Goal: Find specific page/section: Locate a particular part of the current website

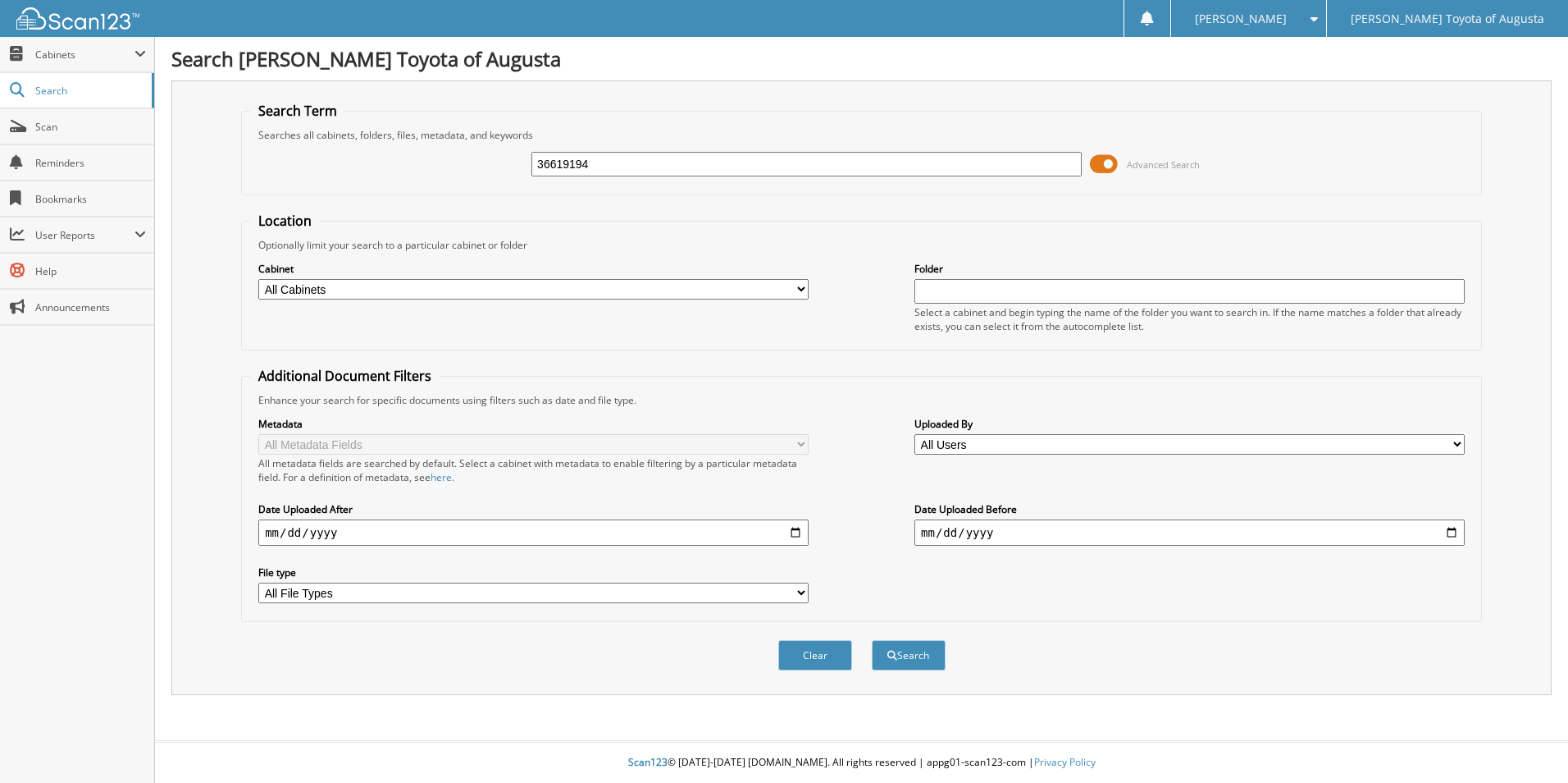
type input "36619194"
click at [872, 640] on button "Search" at bounding box center [908, 655] width 74 height 31
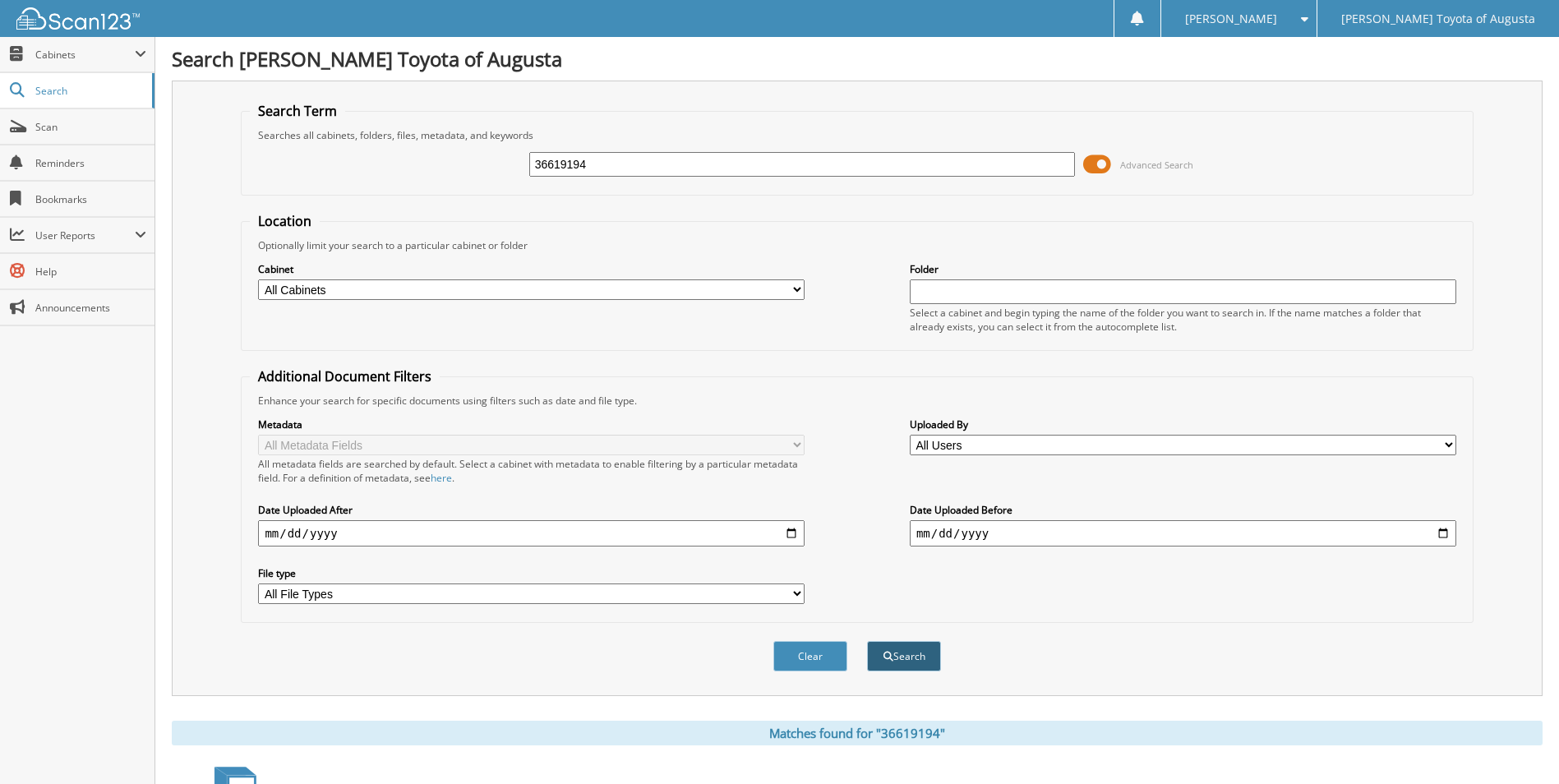
click at [928, 659] on button "Search" at bounding box center [903, 656] width 74 height 31
click at [739, 286] on select "All Cabinets REPAIR ORDERS TRAC Needs Filing" at bounding box center [531, 289] width 547 height 20
select select "5437"
click at [258, 280] on select "All Cabinets REPAIR ORDERS TRAC Needs Filing" at bounding box center [531, 289] width 547 height 20
click at [892, 659] on button "Search" at bounding box center [903, 656] width 74 height 31
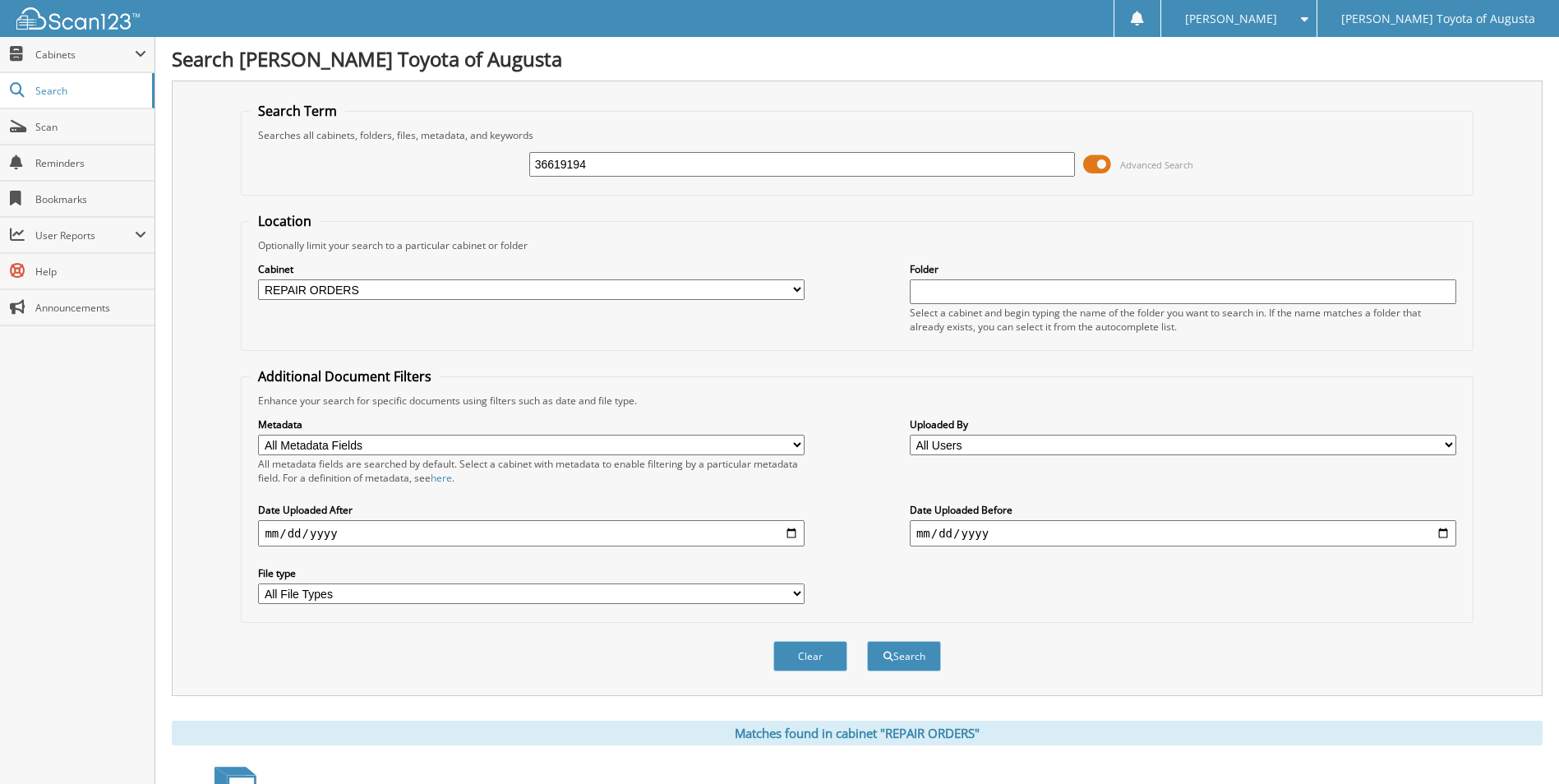
click at [1028, 289] on input "text" at bounding box center [1182, 292] width 547 height 25
type input "[PERSON_NAME]"
click at [867, 641] on button "Search" at bounding box center [903, 656] width 74 height 31
click at [812, 652] on button "Clear" at bounding box center [809, 656] width 74 height 31
select select
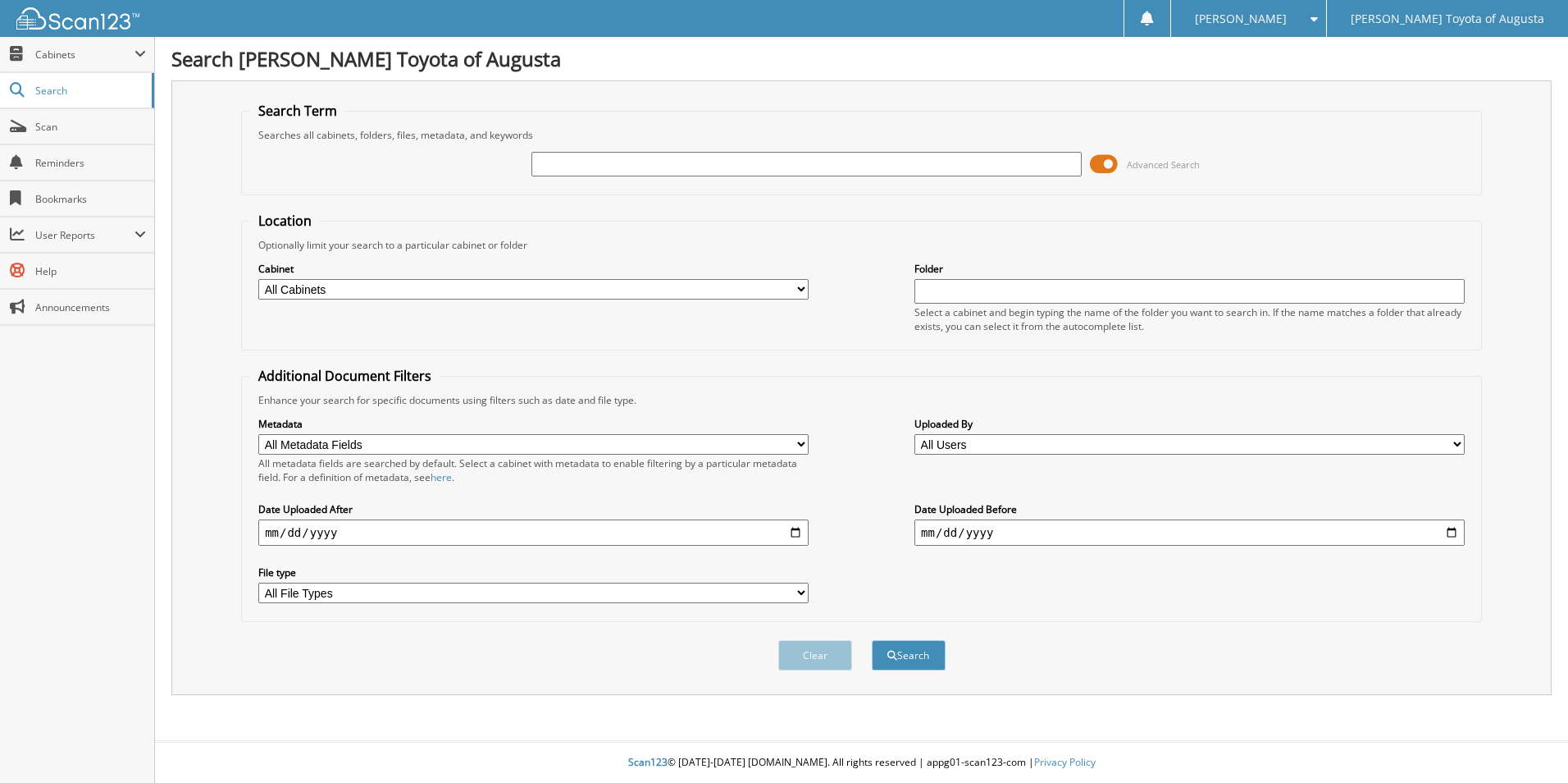
click at [1108, 161] on span at bounding box center [1103, 164] width 28 height 25
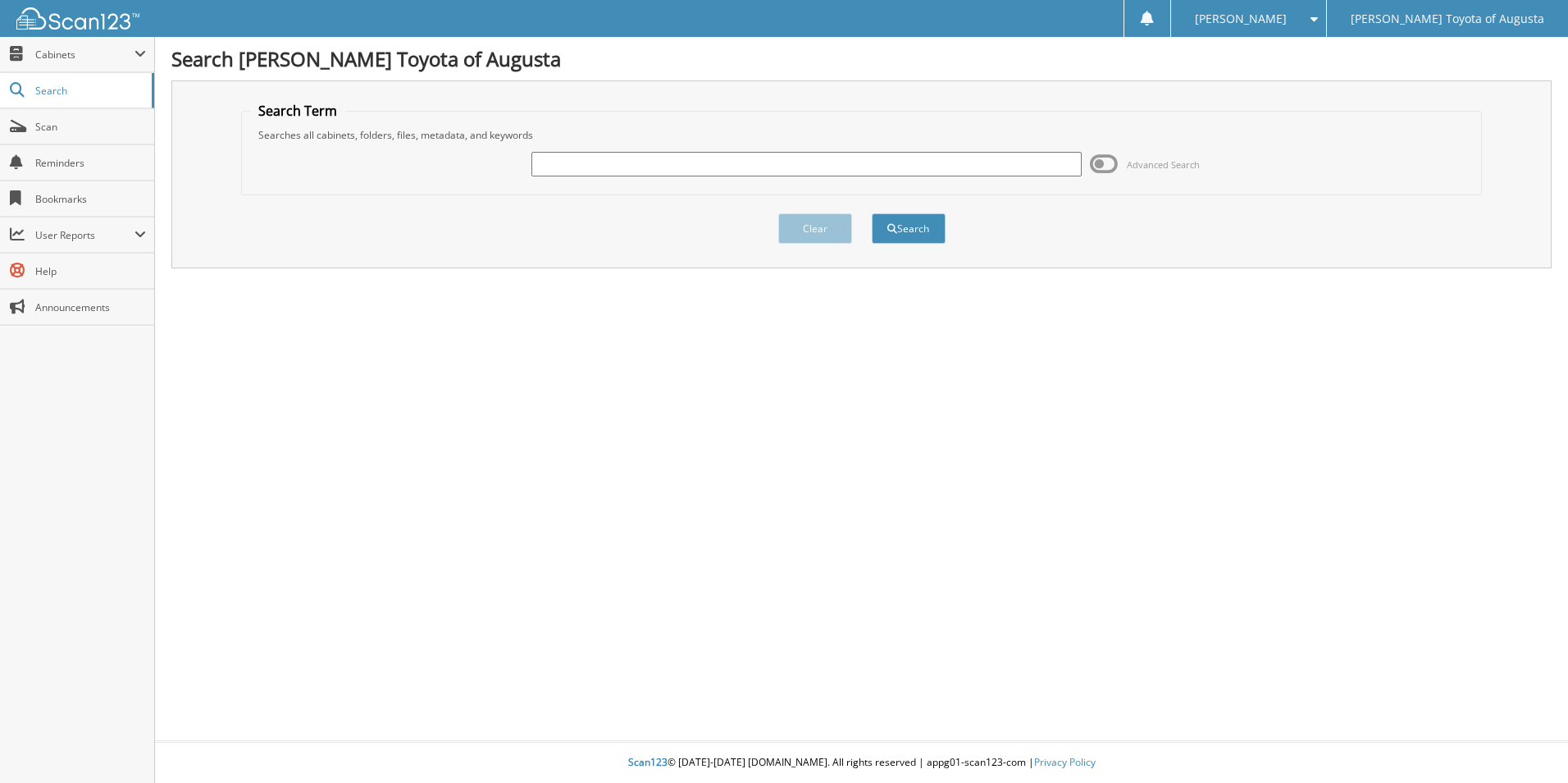
click at [594, 163] on input "text" at bounding box center [807, 164] width 550 height 25
type input "36619194"
click at [872, 213] on button "Search" at bounding box center [908, 228] width 74 height 31
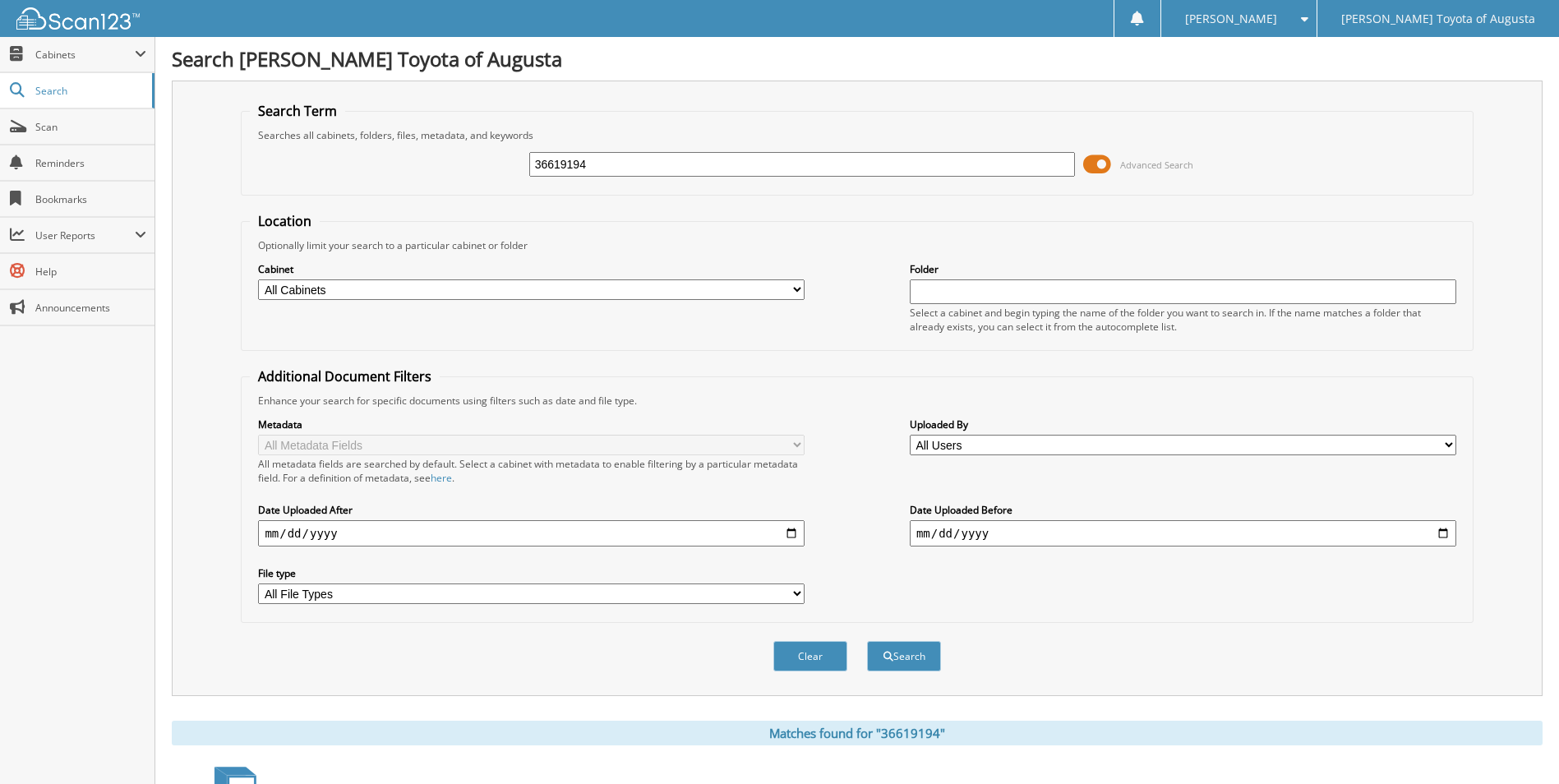
click at [1448, 440] on select "All Users Adam Herring Addison Blanton Almanda Schleenbaker Alysson Whitman amy…" at bounding box center [1182, 444] width 547 height 20
select select "47069"
click at [909, 434] on select "All Users Adam Herring Addison Blanton Almanda Schleenbaker Alysson Whitman amy…" at bounding box center [1182, 444] width 547 height 20
click at [1449, 440] on select "All Users Adam Herring Addison Blanton Almanda Schleenbaker Alysson Whitman amy…" at bounding box center [1182, 444] width 547 height 20
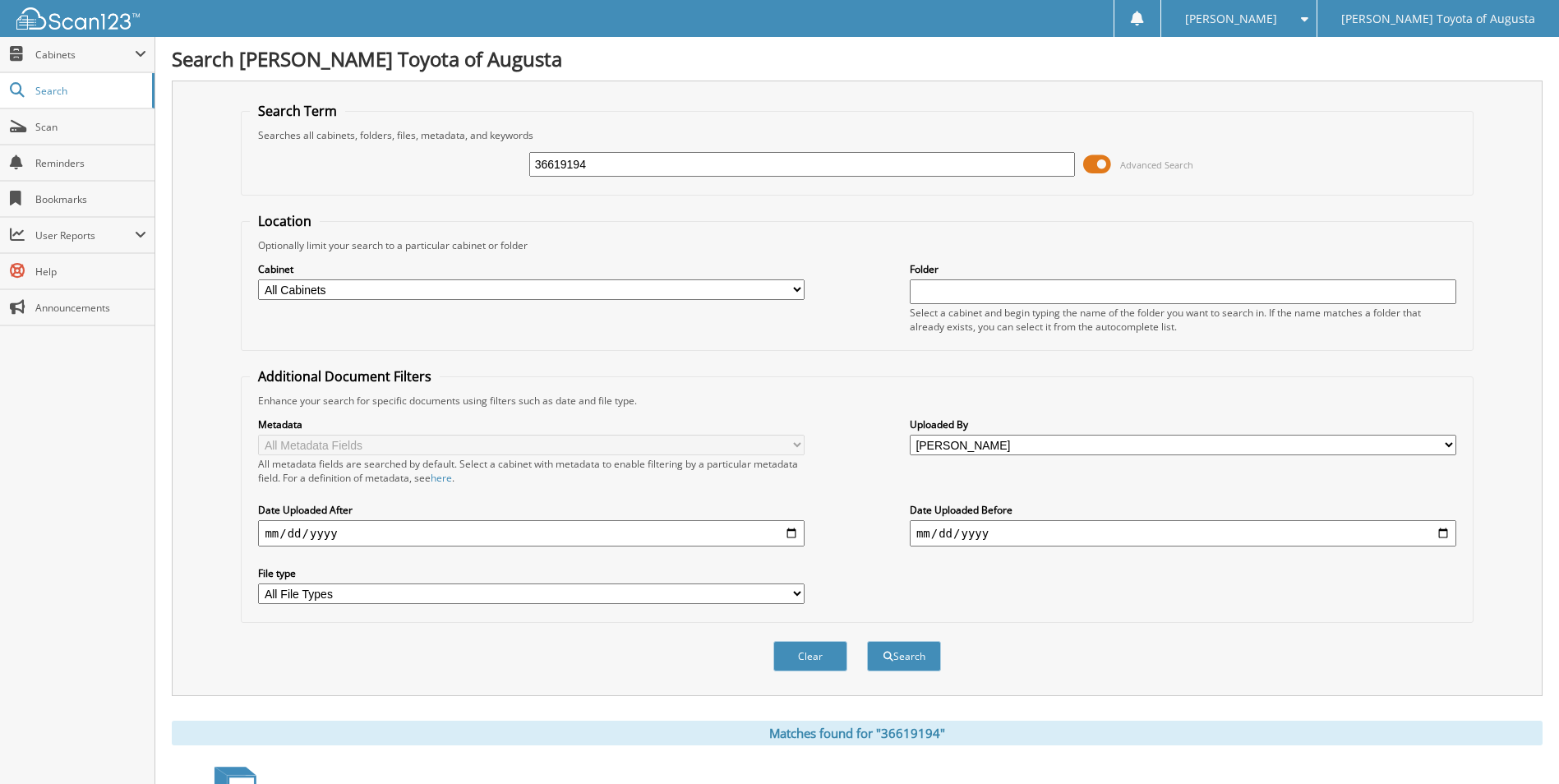
click at [1449, 440] on select "All Users Adam Herring Addison Blanton Almanda Schleenbaker Alysson Whitman amy…" at bounding box center [1182, 444] width 547 height 20
select select
click at [909, 434] on select "All Users Adam Herring Addison Blanton Almanda Schleenbaker Alysson Whitman amy…" at bounding box center [1182, 444] width 547 height 20
click at [769, 291] on select "All Cabinets REPAIR ORDERS TRAC Needs Filing" at bounding box center [531, 289] width 547 height 20
select select "5437"
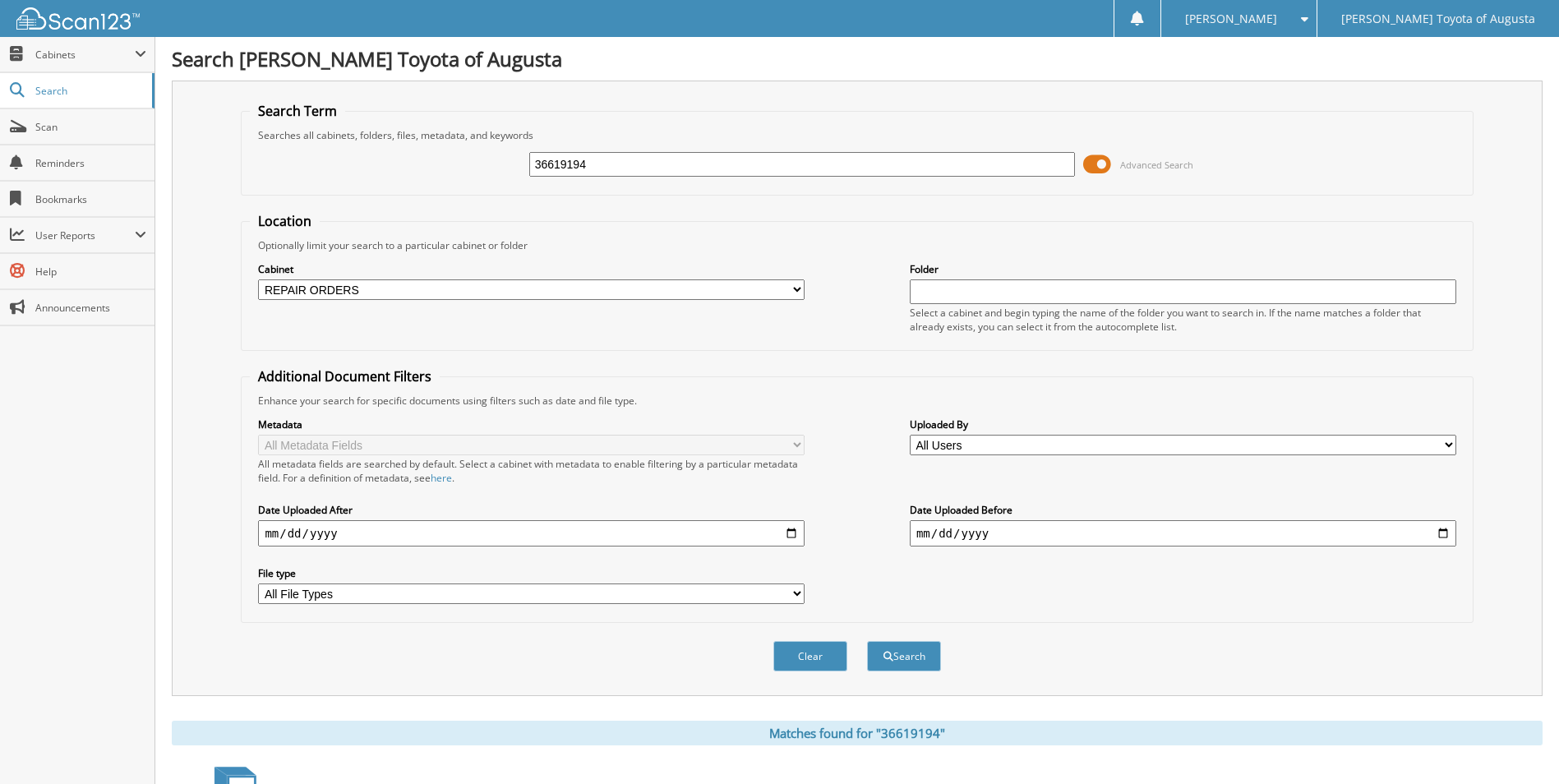
click at [258, 280] on select "All Cabinets REPAIR ORDERS TRAC Needs Filing" at bounding box center [531, 289] width 547 height 20
click at [913, 654] on button "Search" at bounding box center [903, 656] width 74 height 31
click at [1099, 159] on span at bounding box center [1097, 164] width 28 height 25
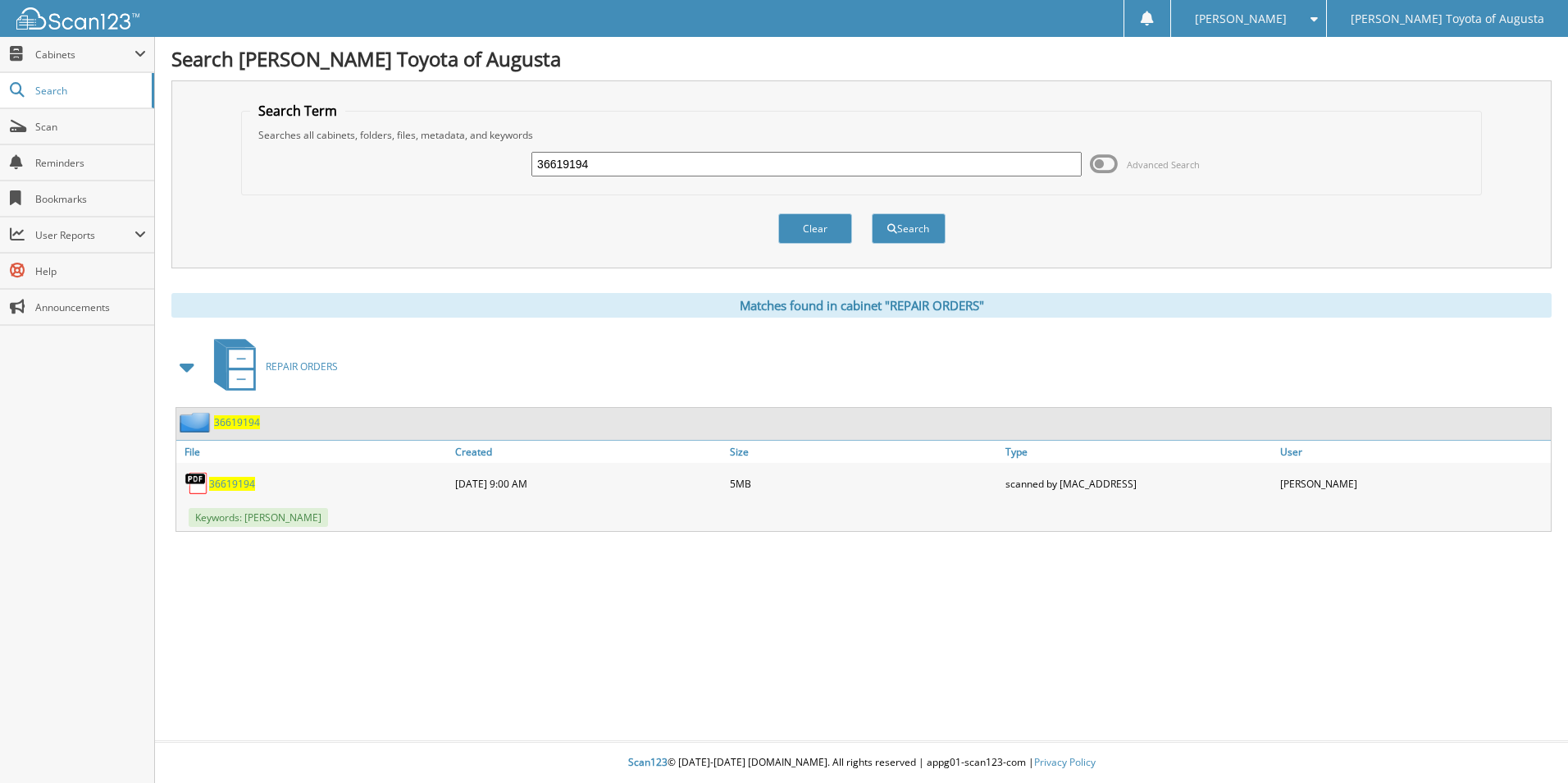
click at [198, 482] on img at bounding box center [197, 484] width 25 height 25
click at [240, 478] on span "36619194" at bounding box center [232, 484] width 46 height 14
